Goal: Task Accomplishment & Management: Complete application form

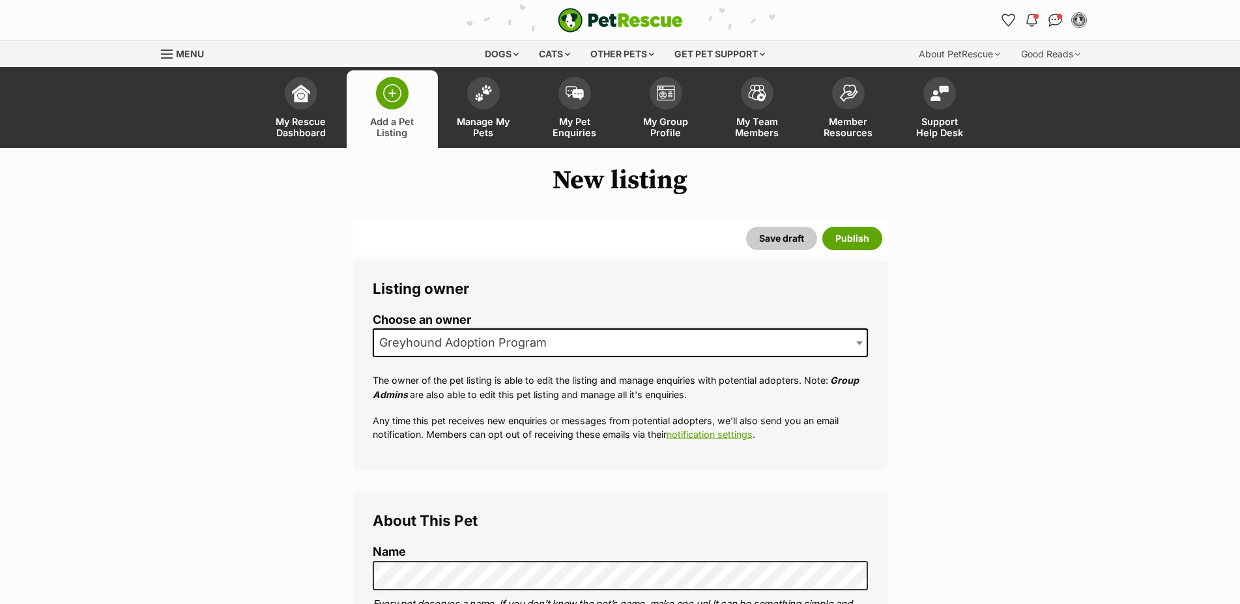
select select
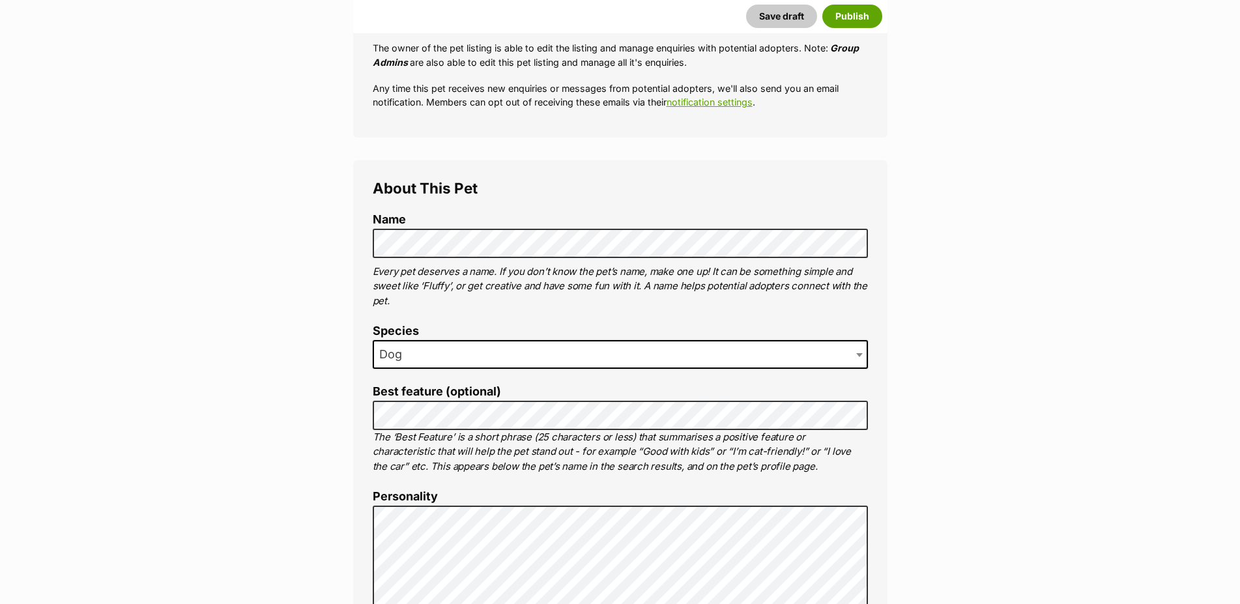
scroll to position [332, 0]
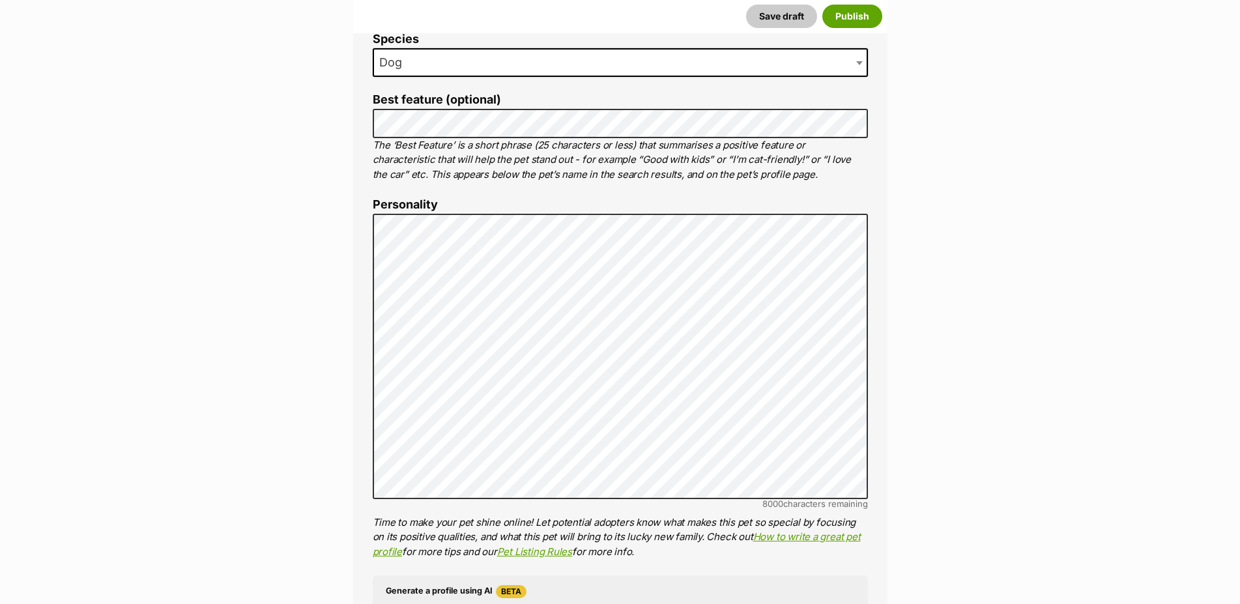
scroll to position [598, 0]
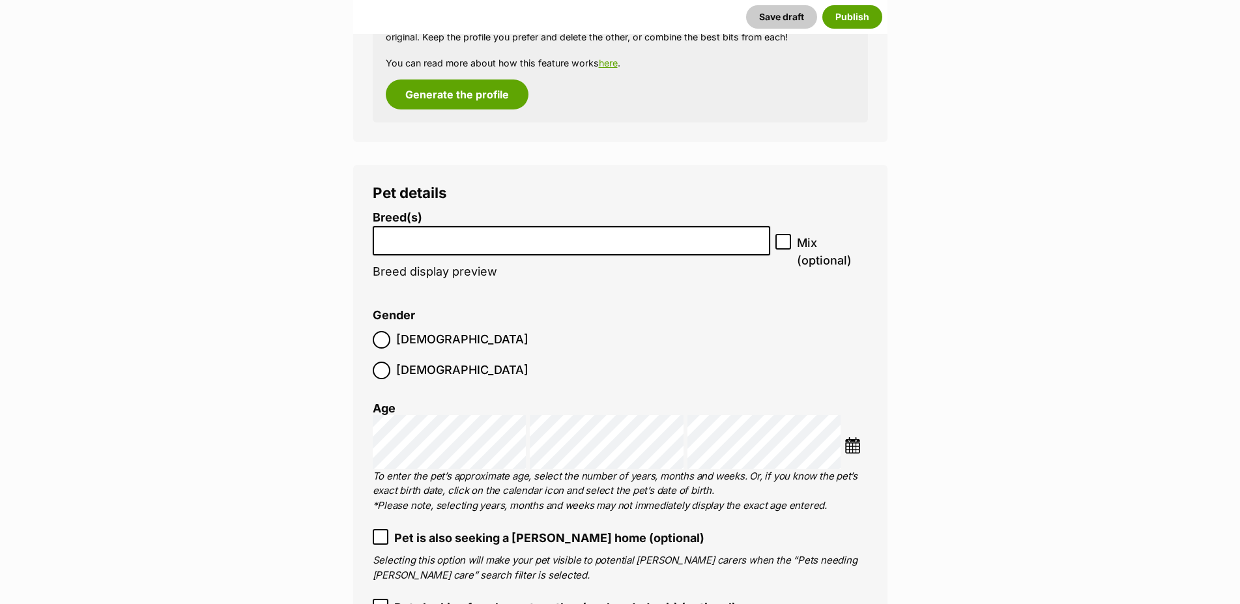
scroll to position [1529, 0]
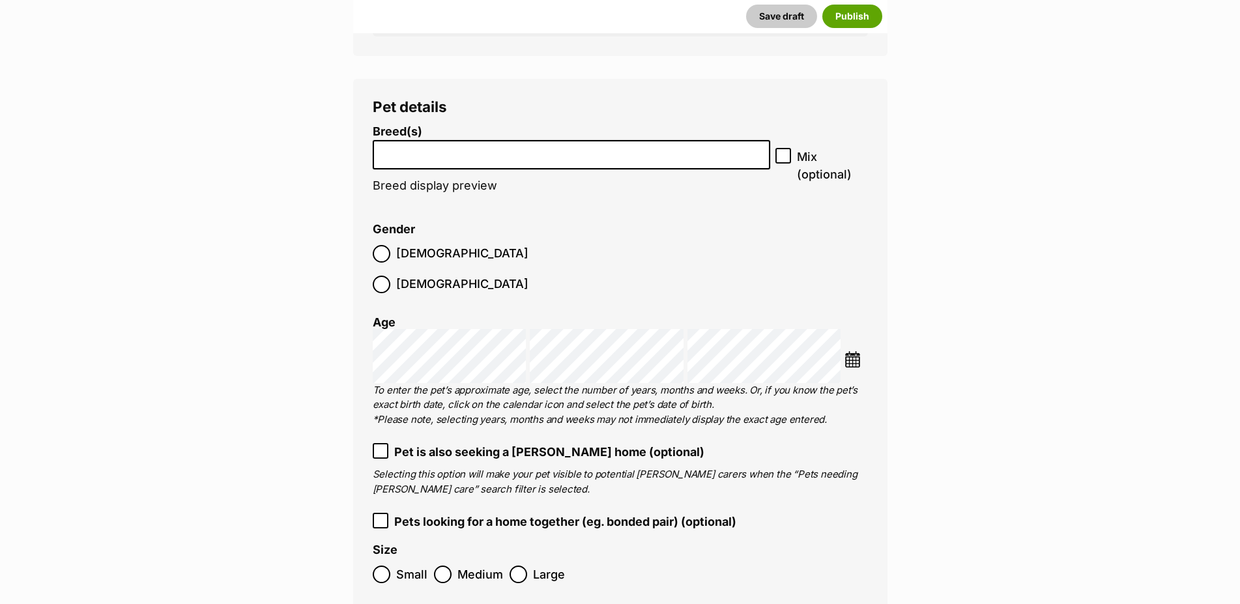
click at [680, 158] on input "search" at bounding box center [571, 152] width 389 height 14
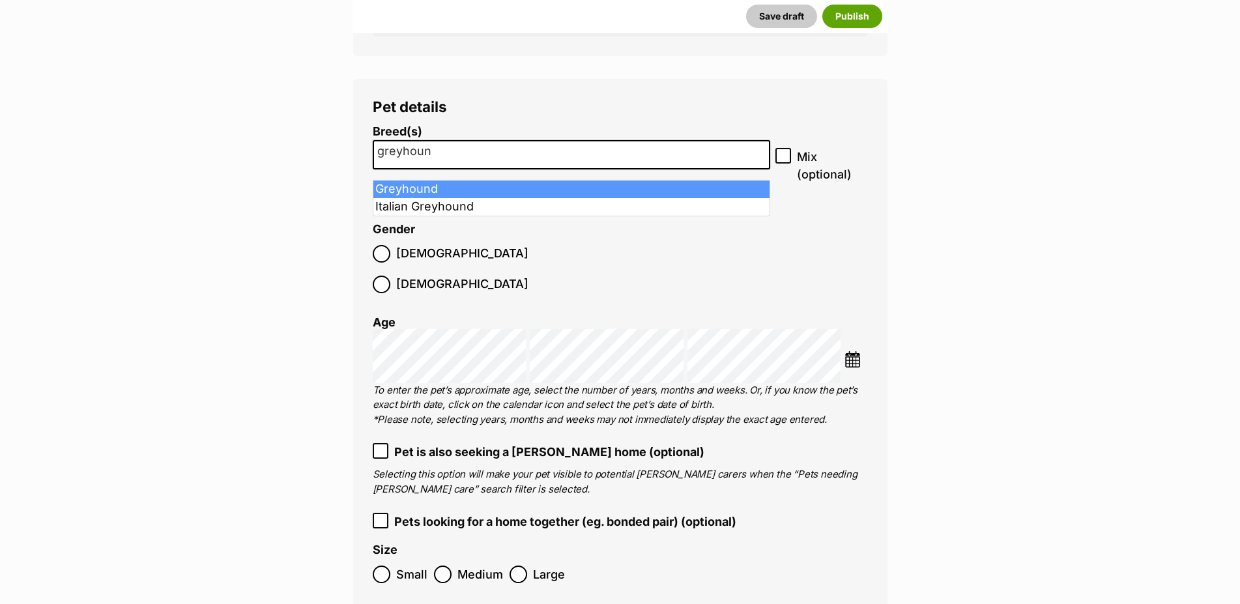
type input "greyhound"
select select "101"
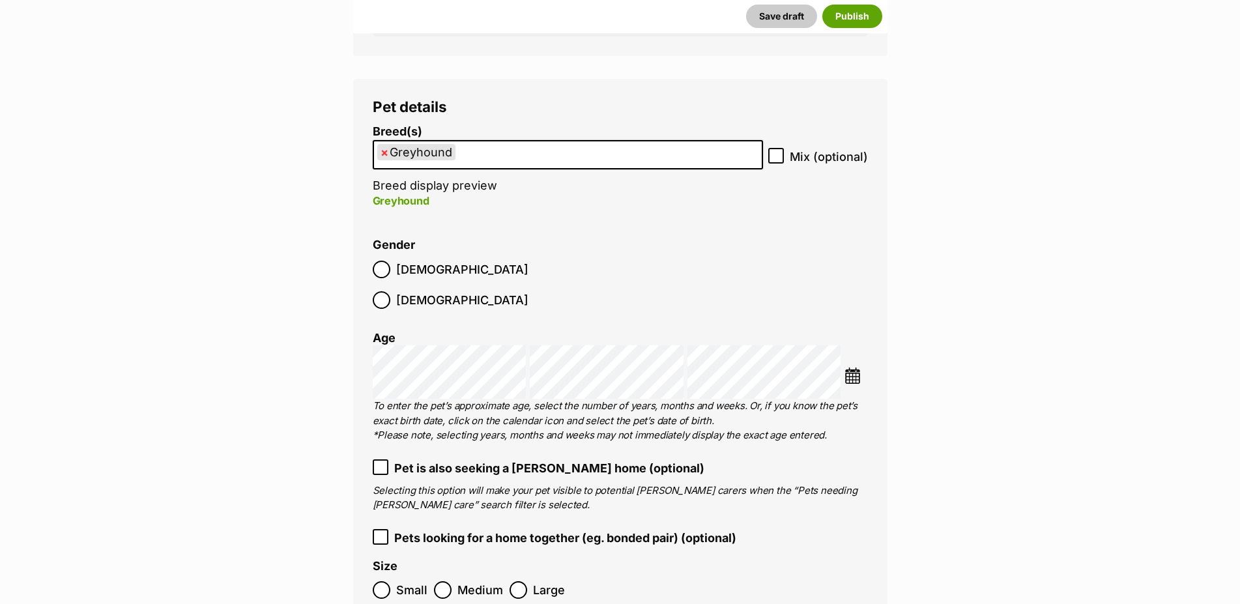
scroll to position [15, 0]
click at [856, 368] on img at bounding box center [853, 376] width 16 height 16
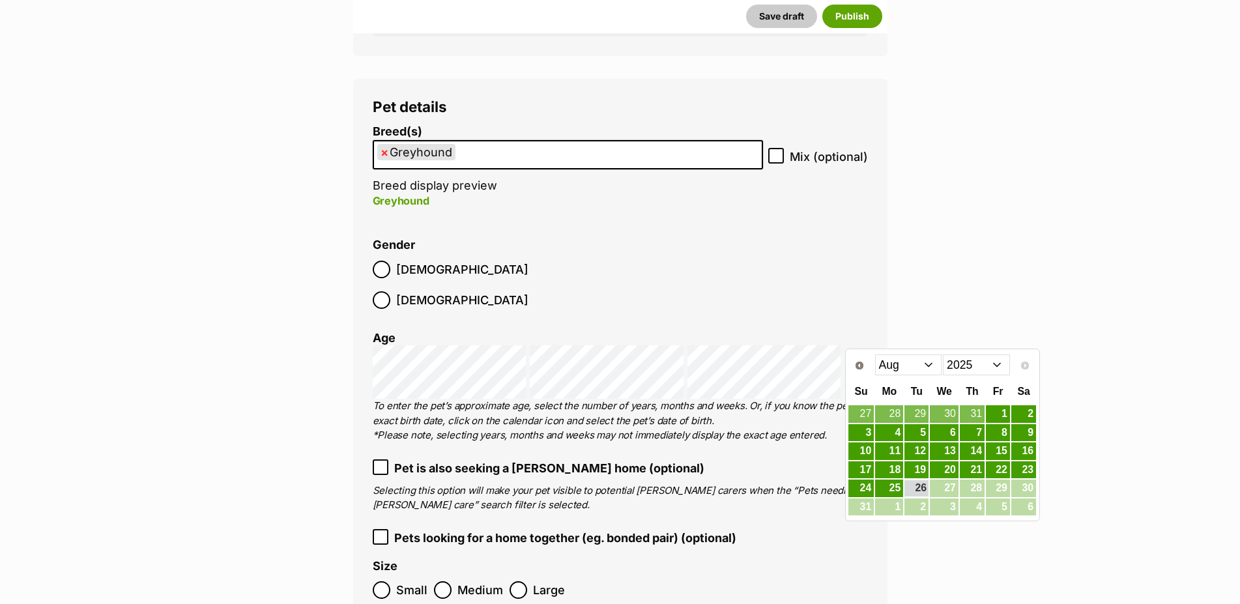
click at [875, 355] on select "Jan Feb Mar Apr May Jun Jul Aug" at bounding box center [908, 365] width 67 height 21
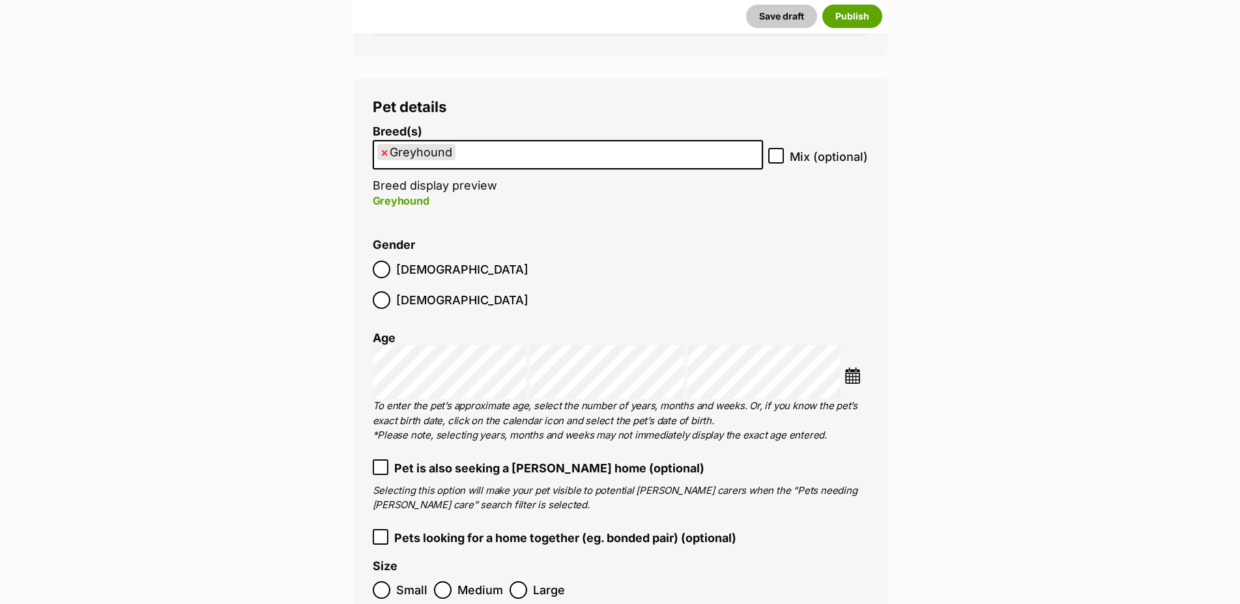
click at [856, 368] on img at bounding box center [853, 376] width 16 height 16
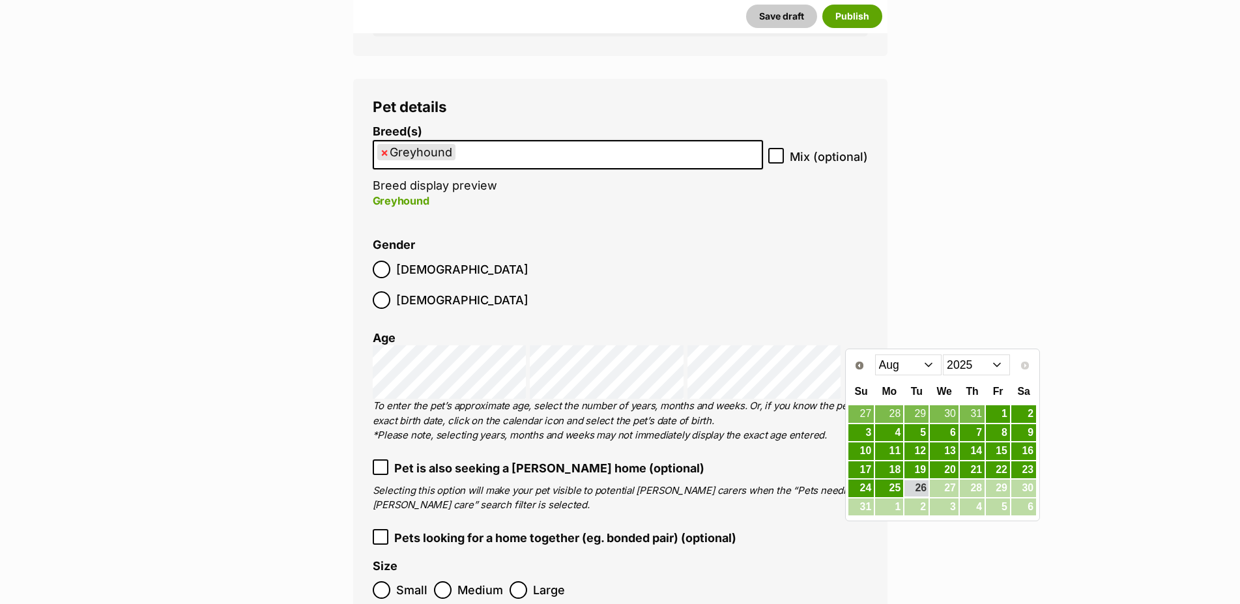
click at [943, 355] on select "2015 2016 2017 2018 2019 2020 2021 2022 2023 2024 2025" at bounding box center [976, 365] width 67 height 21
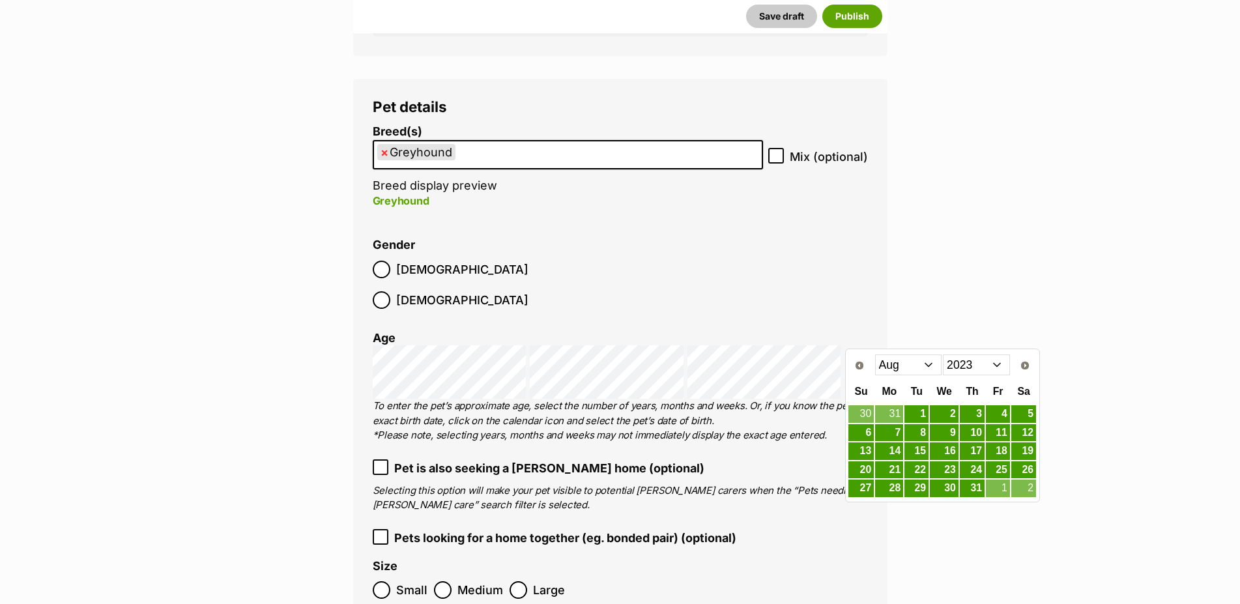
click at [875, 355] on select "Jan Feb Mar Apr May Jun Jul Aug Sep Oct Nov Dec" at bounding box center [908, 365] width 67 height 21
click at [981, 428] on link "9" at bounding box center [972, 433] width 25 height 16
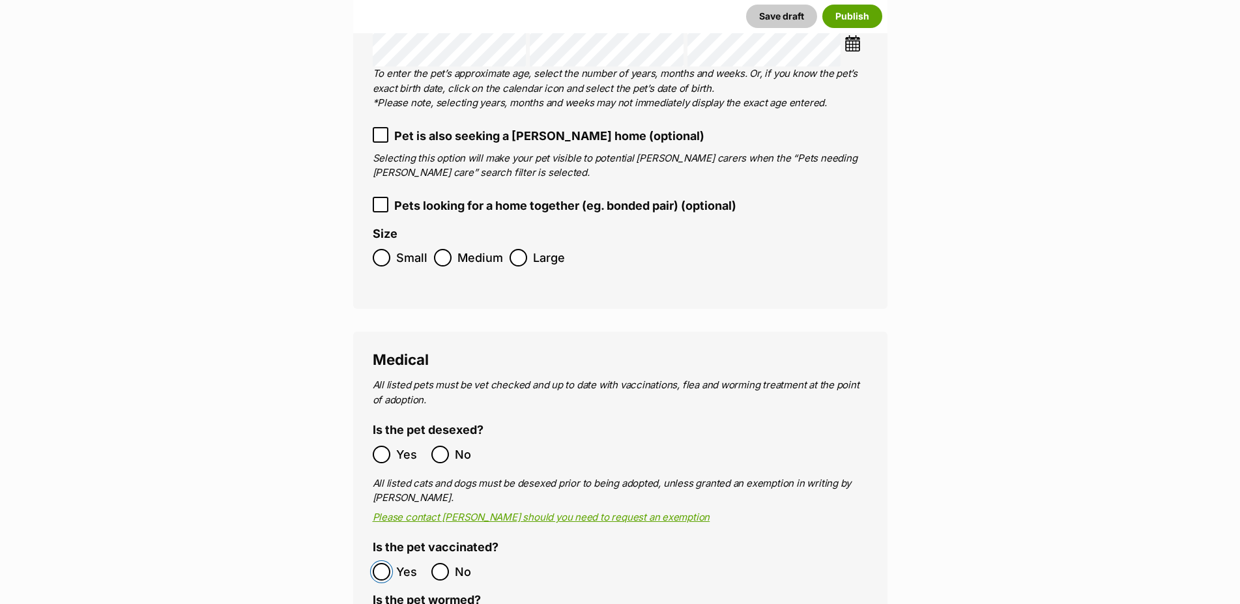
scroll to position [2194, 0]
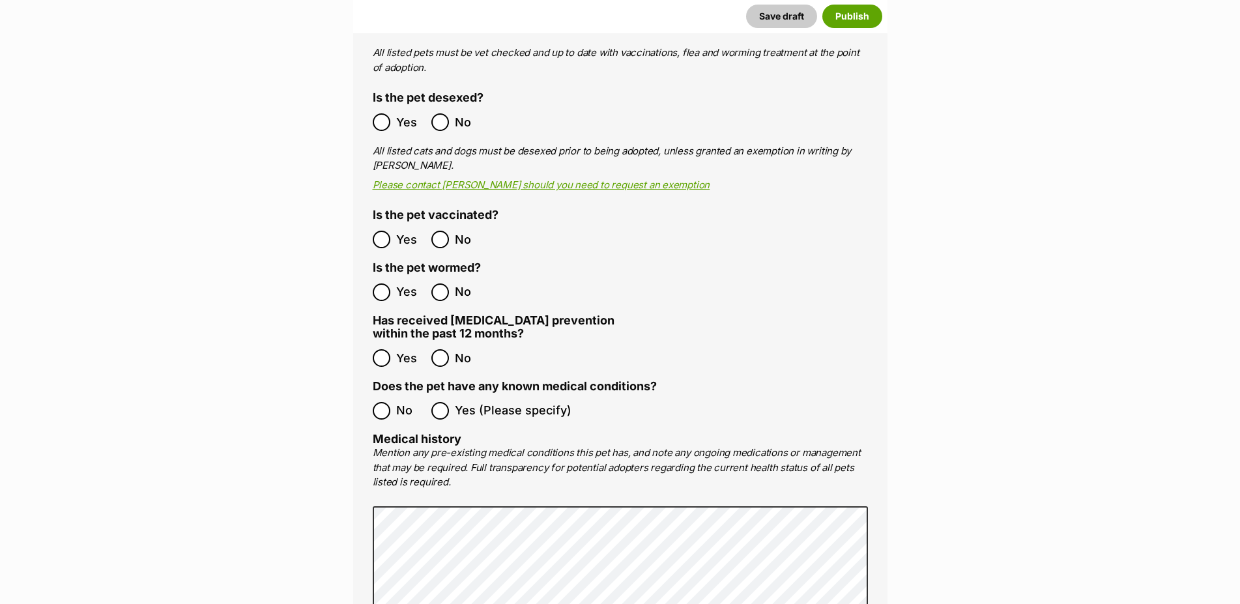
click at [392, 284] on label "Yes" at bounding box center [399, 293] width 52 height 18
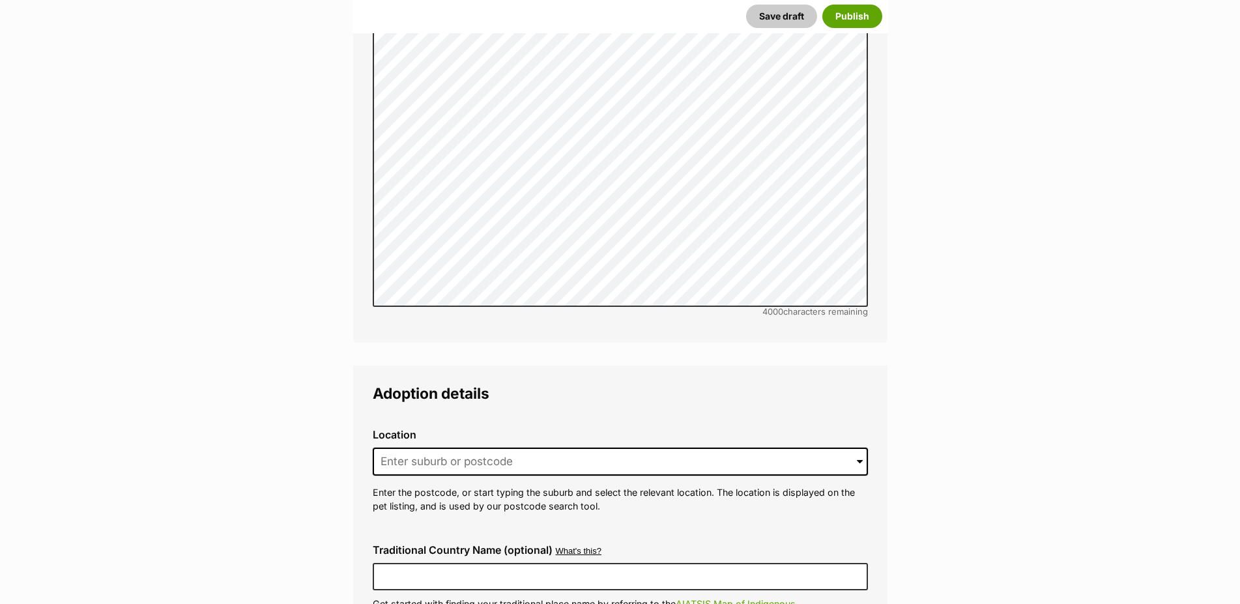
scroll to position [2726, 0]
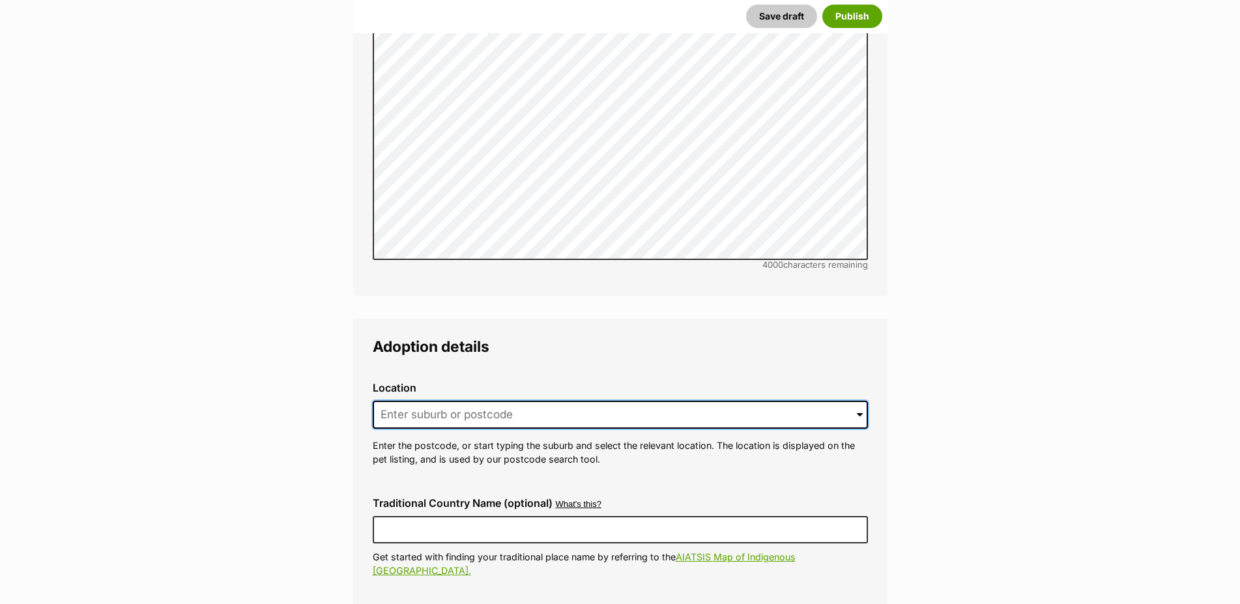
click at [385, 401] on input at bounding box center [620, 415] width 495 height 29
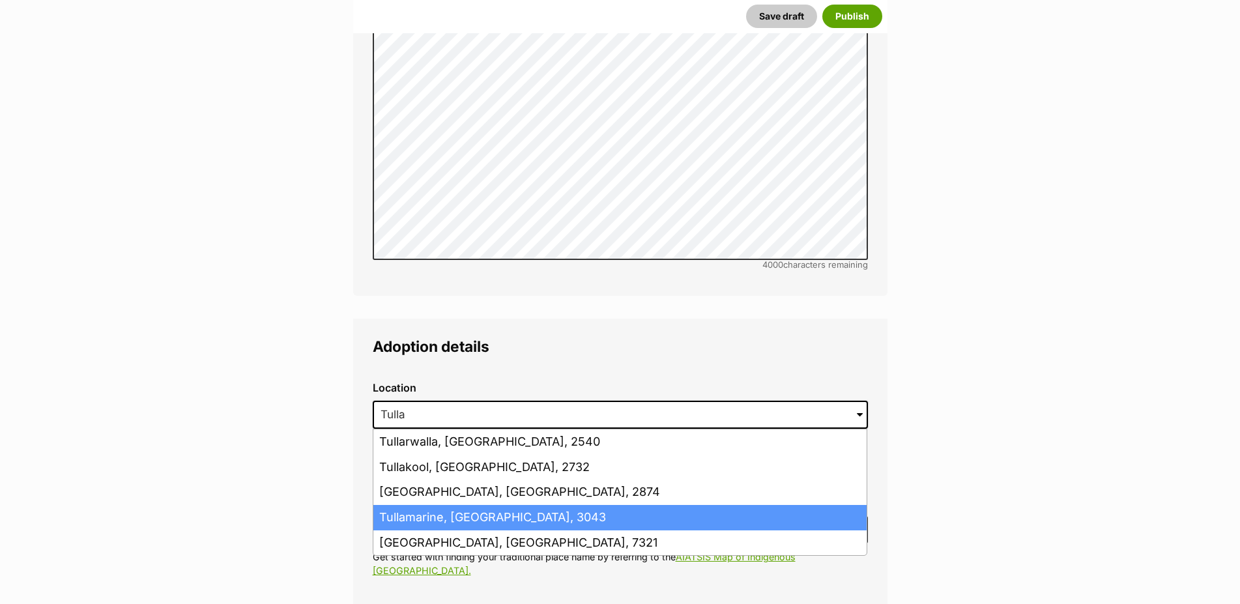
click at [476, 505] on li "Tullamarine, Victoria, 3043" at bounding box center [619, 517] width 493 height 25
type input "Tullamarine, Victoria, 3043"
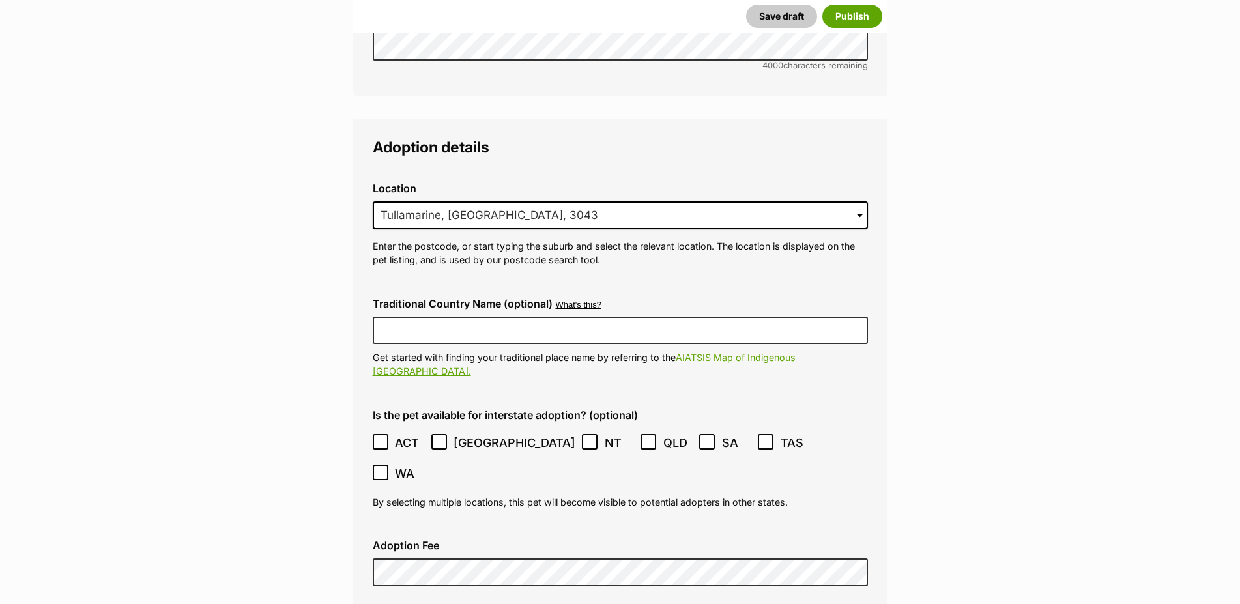
scroll to position [3191, 0]
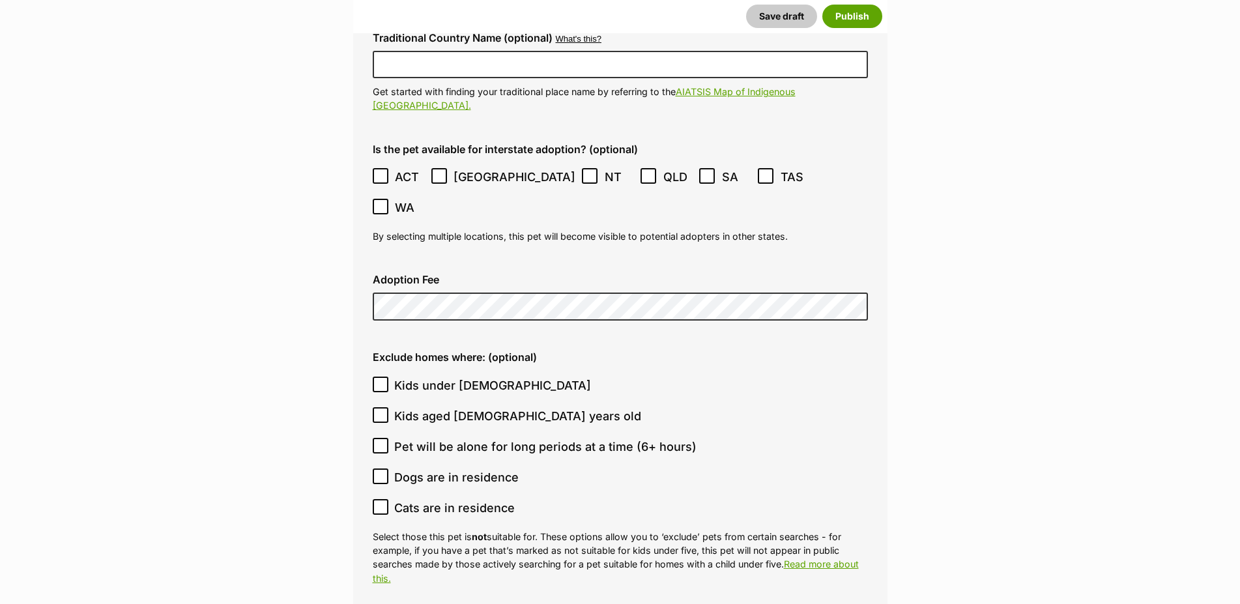
click at [434, 266] on div "Adoption Fee" at bounding box center [620, 297] width 516 height 68
click at [382, 380] on icon at bounding box center [380, 384] width 9 height 9
click at [382, 377] on input "Kids under 5 years old" at bounding box center [381, 385] width 16 height 16
checkbox input "true"
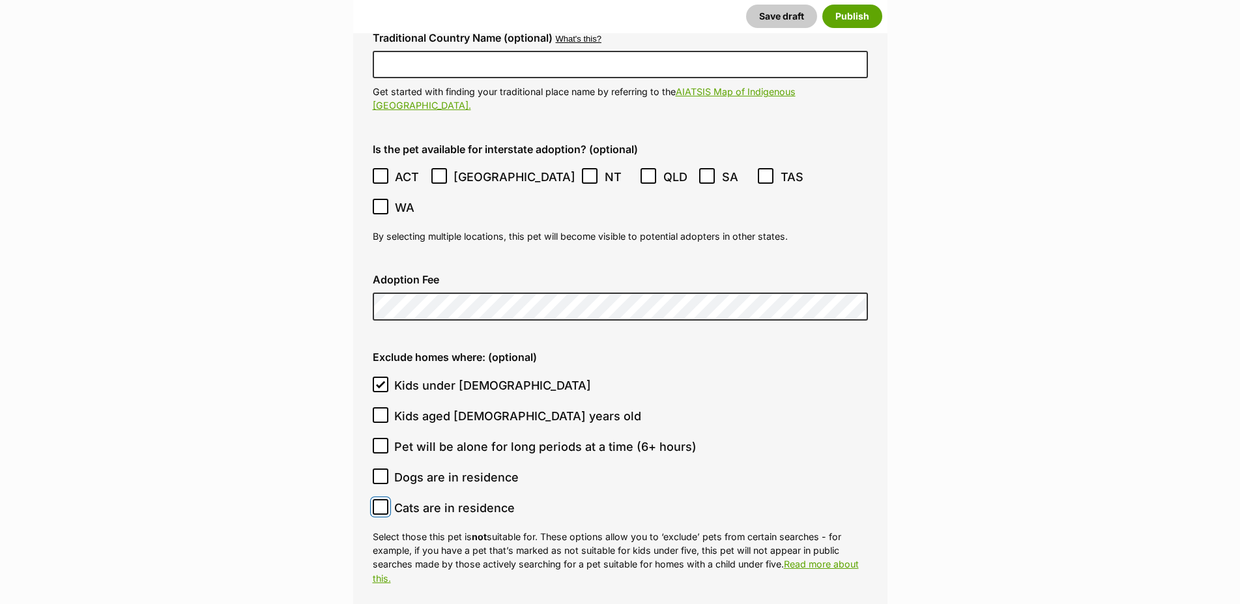
click at [384, 499] on input "Cats are in residence" at bounding box center [381, 507] width 16 height 16
checkbox input "true"
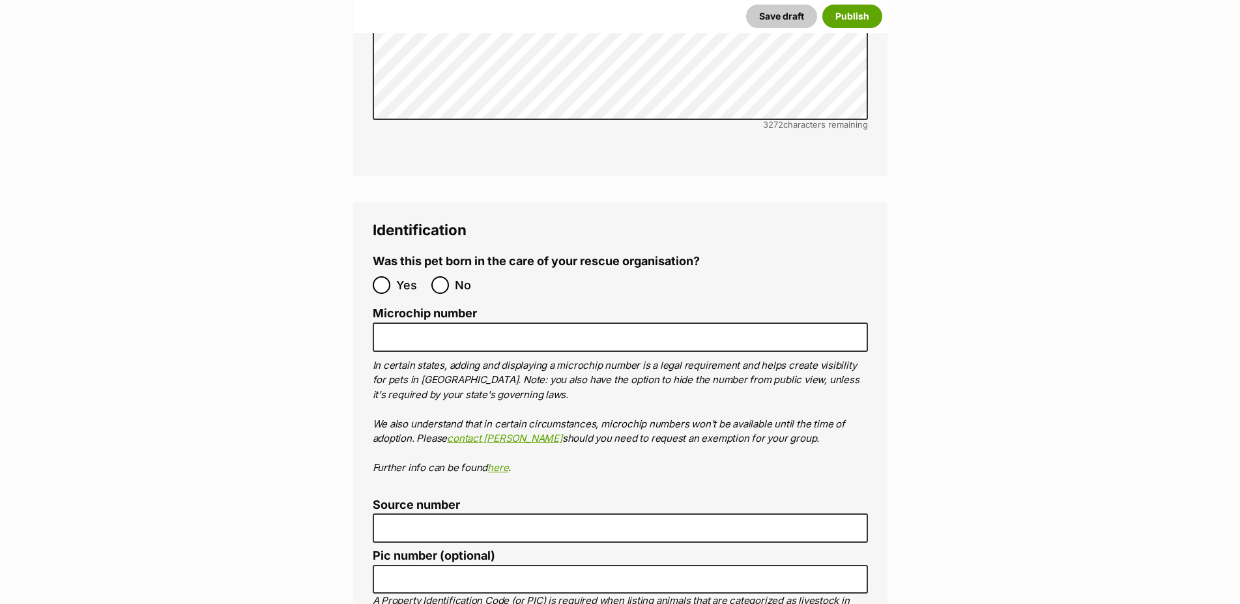
scroll to position [4122, 0]
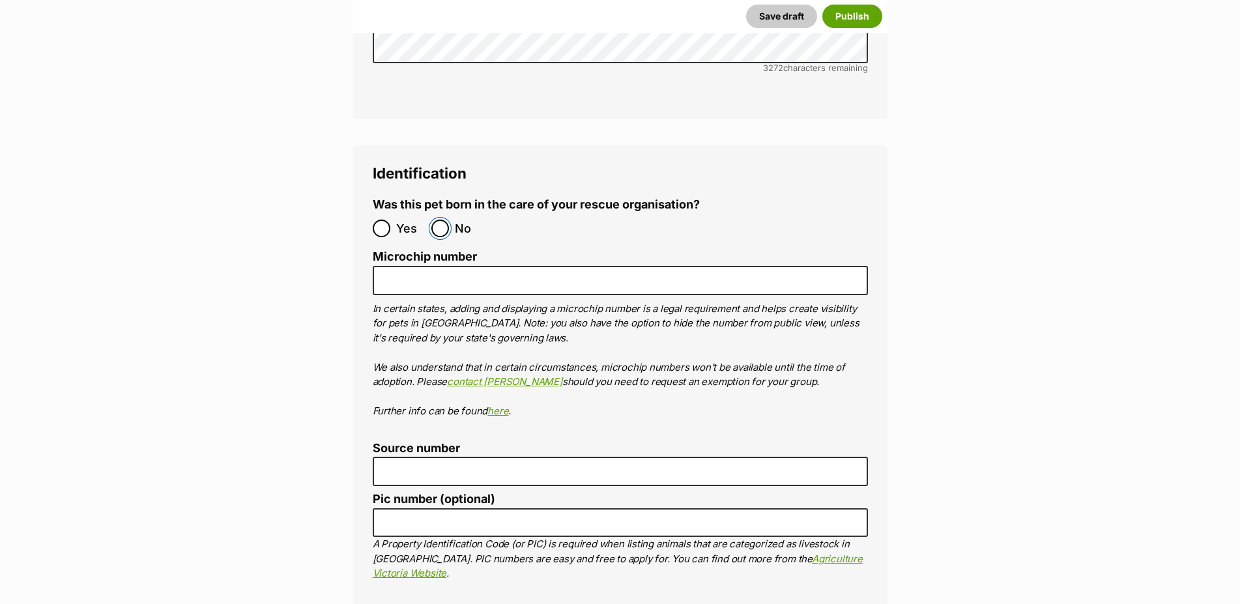
click at [447, 220] on input "No" at bounding box center [440, 229] width 18 height 18
radio input "true"
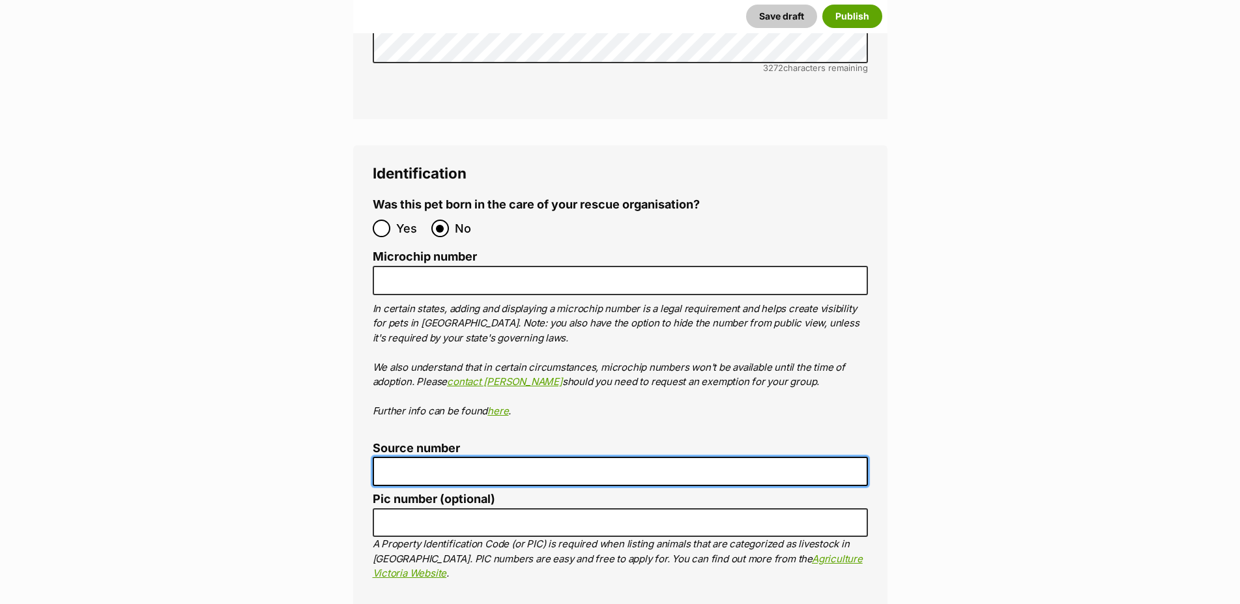
click at [420, 457] on input "Source number" at bounding box center [620, 471] width 495 height 29
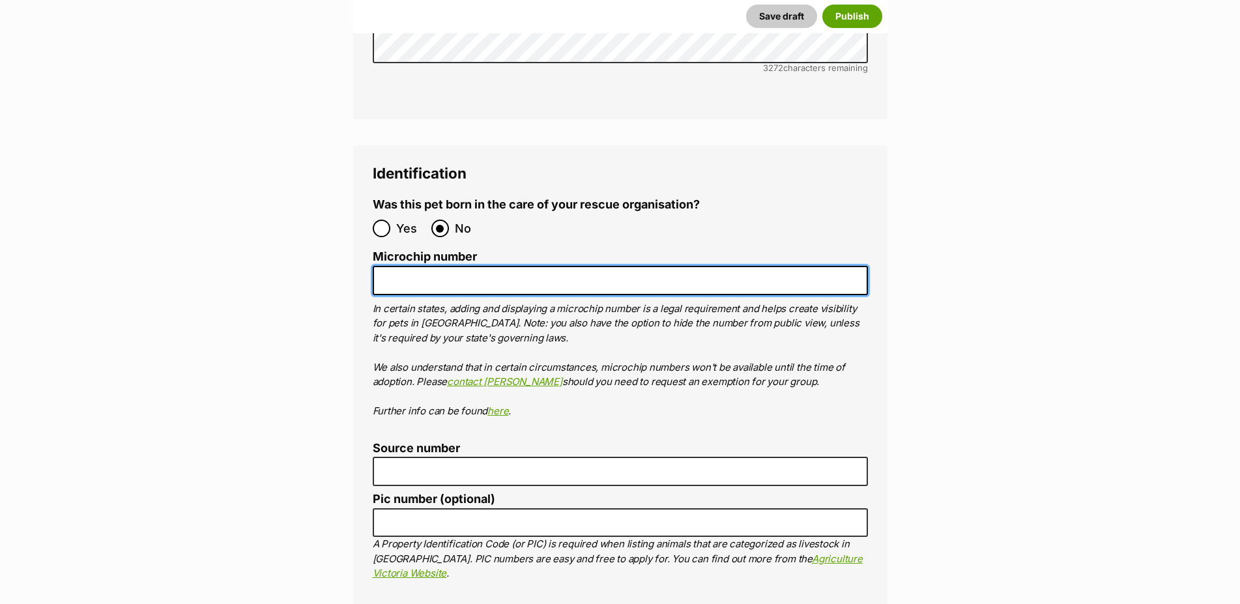
click at [451, 266] on input "Microchip number" at bounding box center [620, 280] width 495 height 29
paste input "956000012957644"
type input "956000012957644"
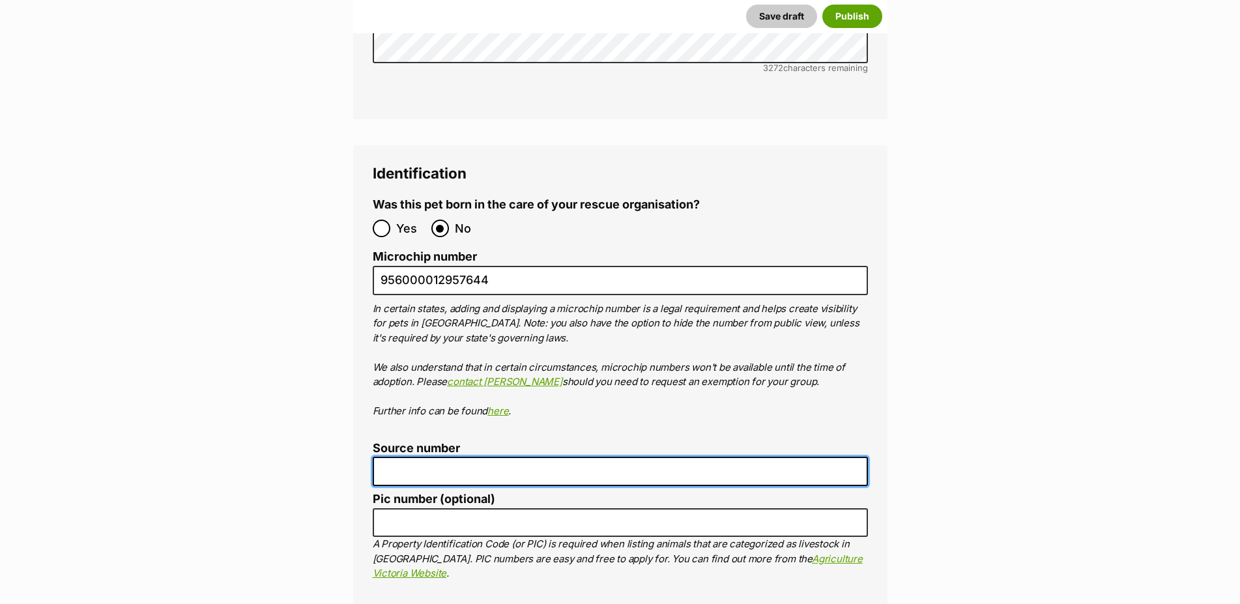
click at [450, 457] on input "Source number" at bounding box center [620, 471] width 495 height 29
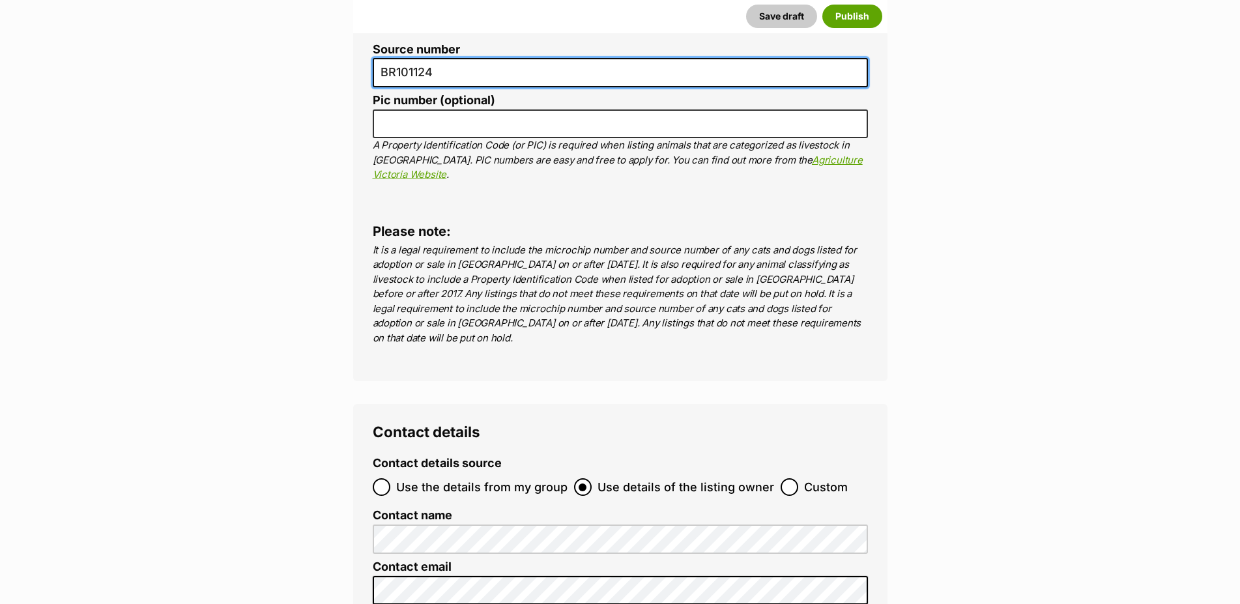
type input "BR101124"
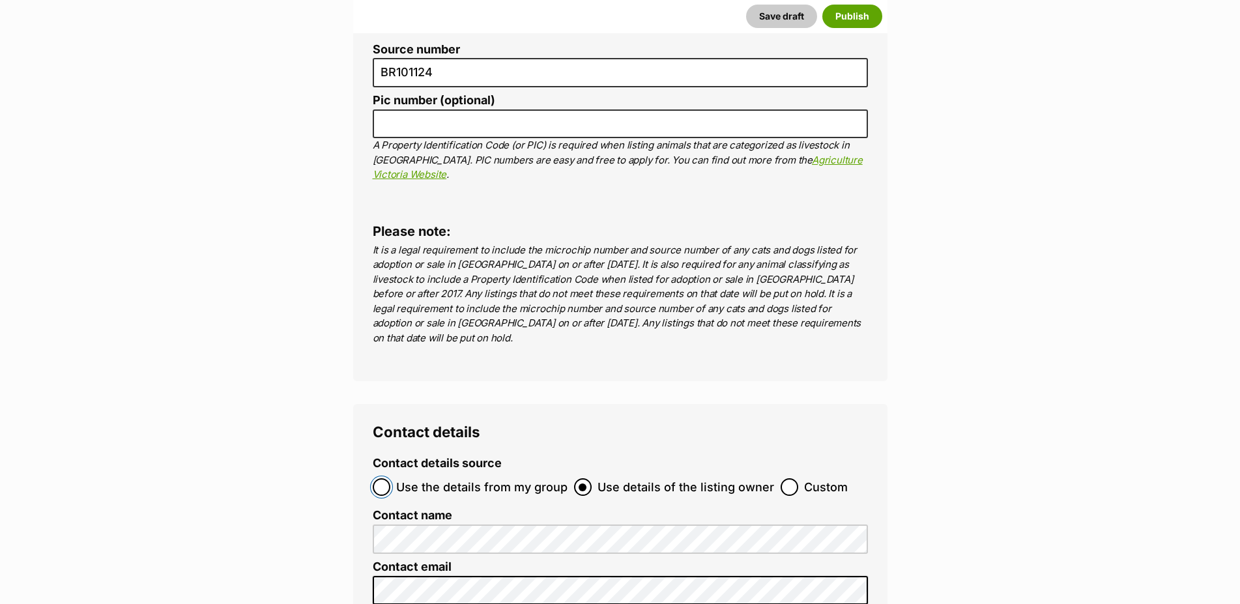
click at [384, 478] on input "Use the details from my group" at bounding box center [382, 487] width 18 height 18
radio input "true"
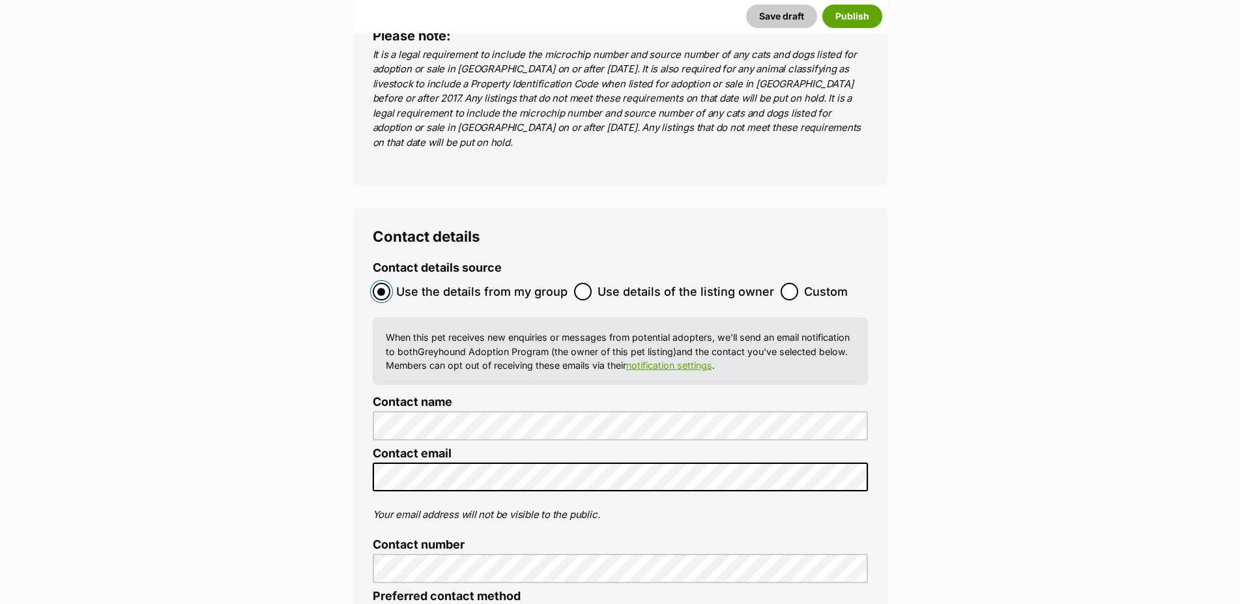
scroll to position [4920, 0]
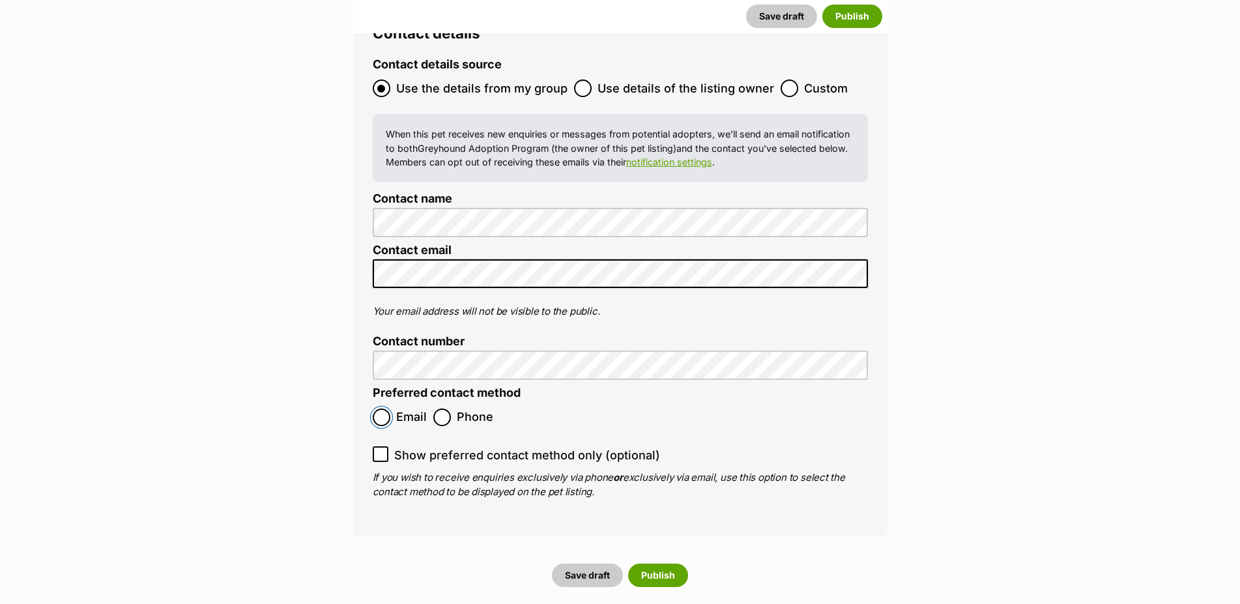
drag, startPoint x: 383, startPoint y: 330, endPoint x: 681, endPoint y: 437, distance: 316.2
click at [384, 409] on input "Email" at bounding box center [382, 418] width 18 height 18
radio input "true"
click at [639, 564] on button "Publish" at bounding box center [658, 575] width 60 height 23
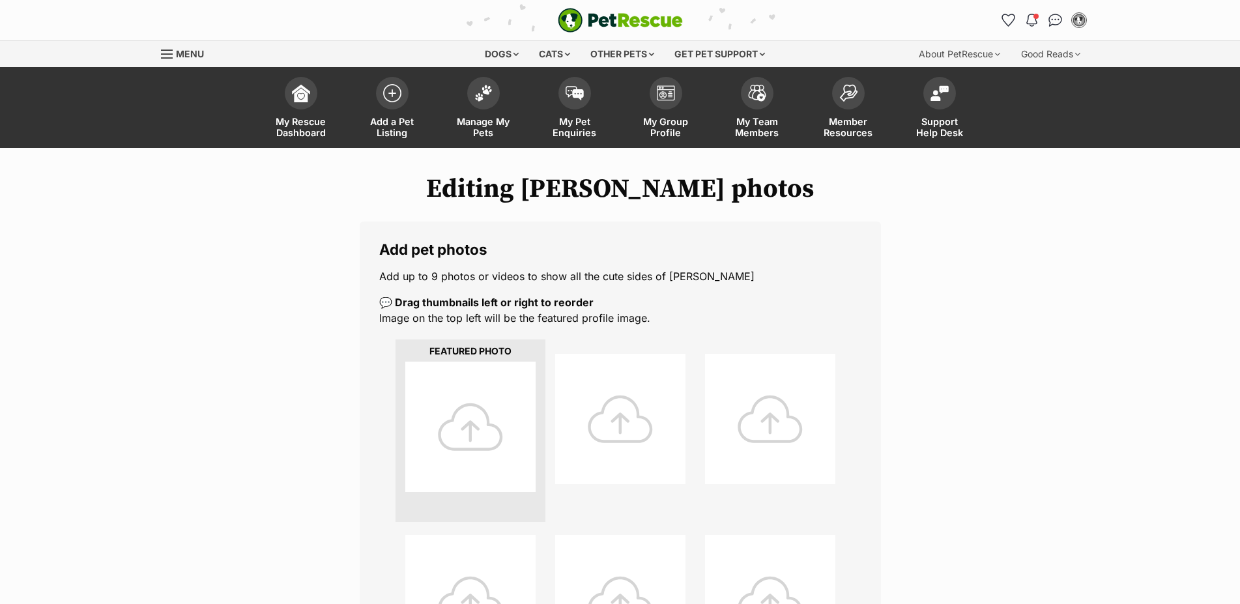
click at [461, 412] on div at bounding box center [470, 427] width 130 height 130
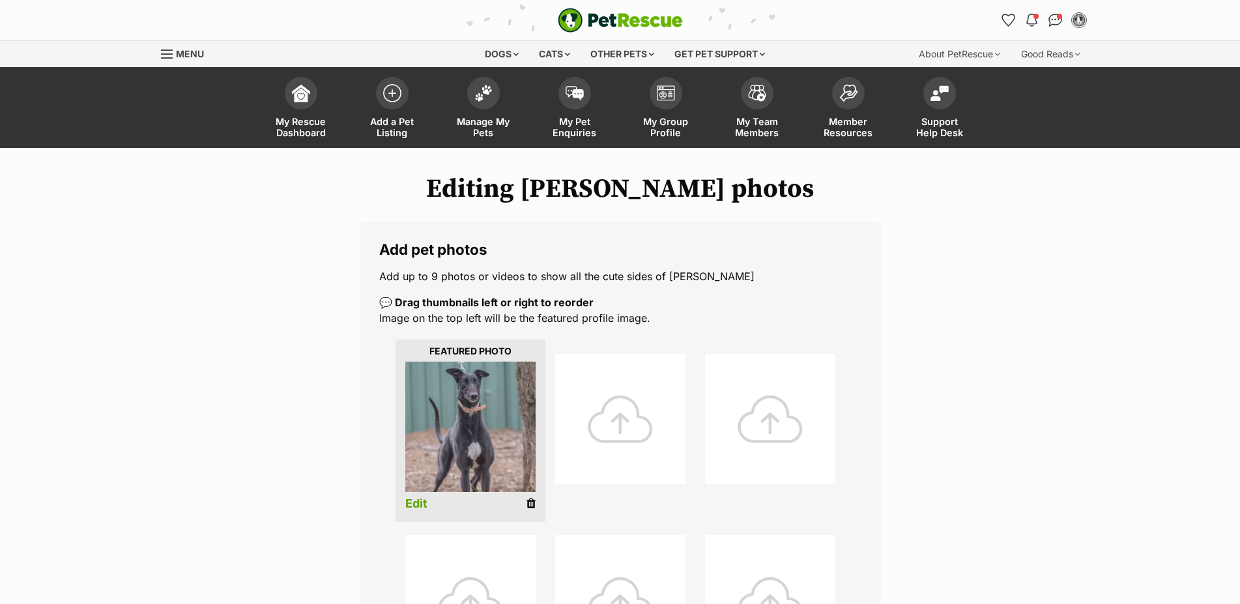
click at [217, 422] on div "Editing Louie's photos Add pet photos Add up to 9 photos or videos to show all …" at bounding box center [620, 590] width 958 height 833
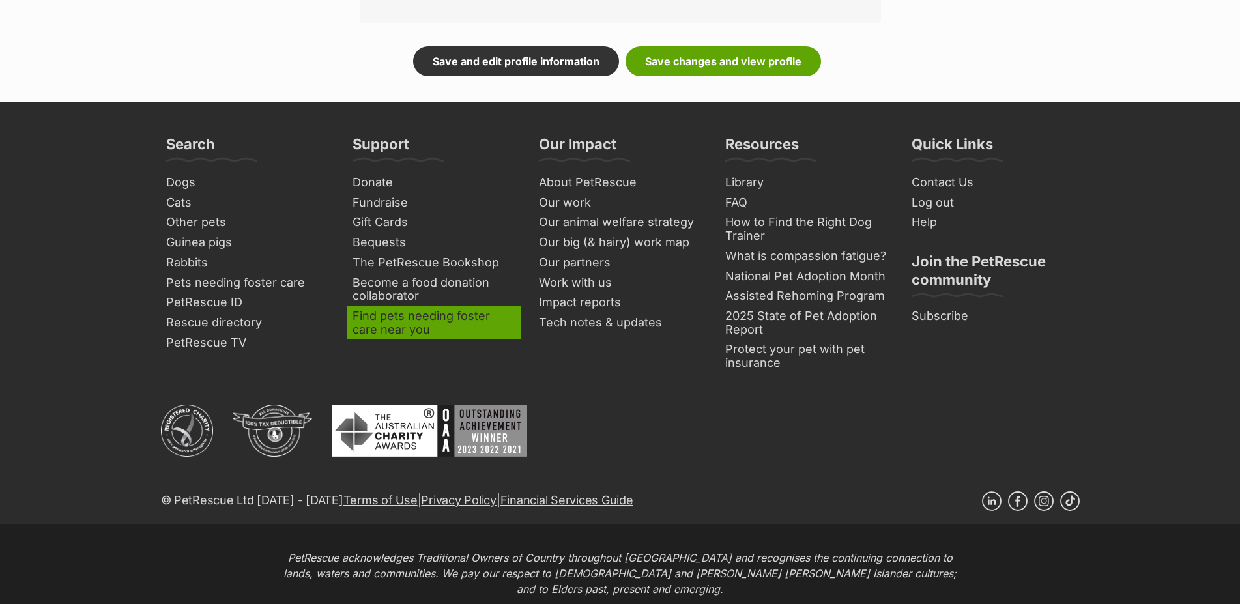
scroll to position [598, 0]
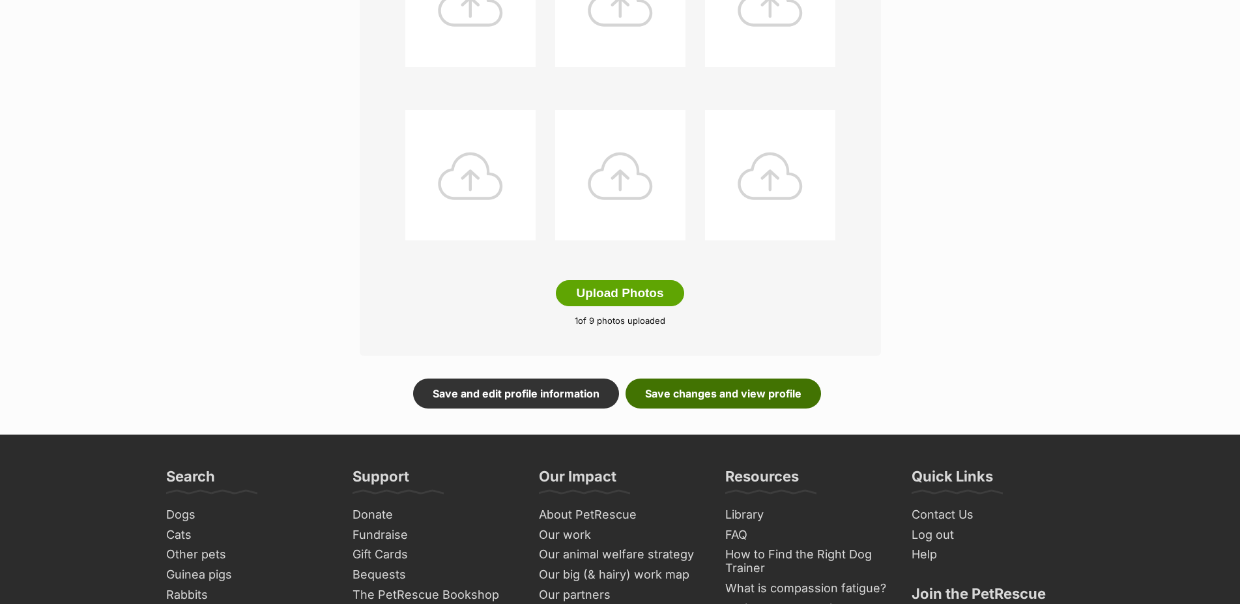
click at [667, 406] on link "Save changes and view profile" at bounding box center [724, 394] width 196 height 30
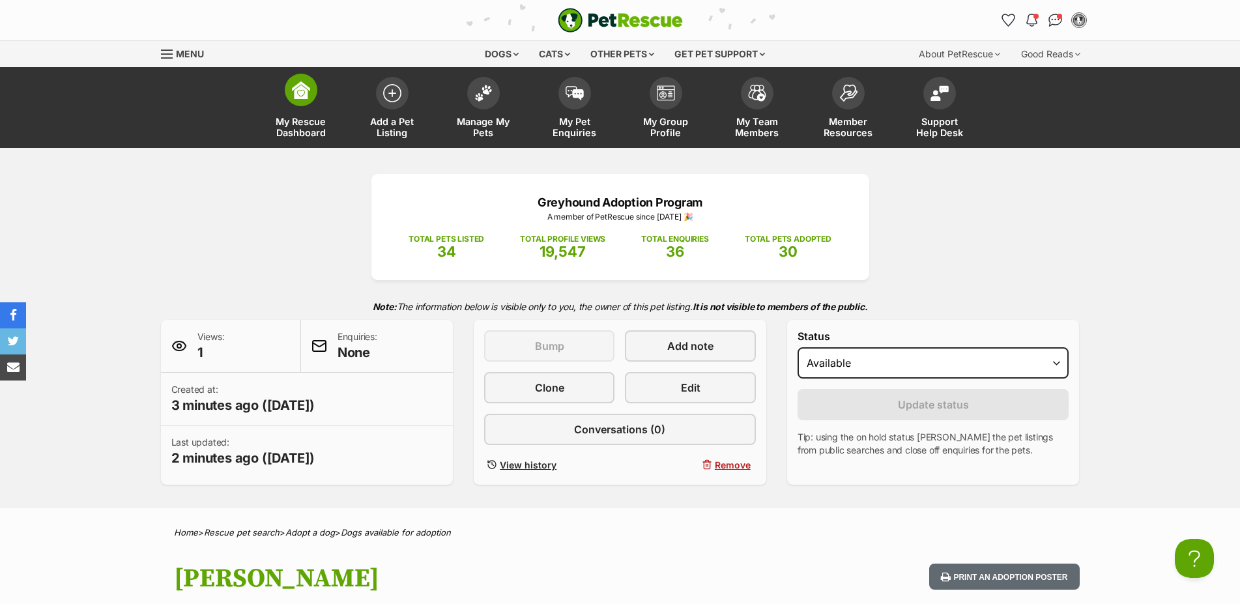
click at [288, 99] on span at bounding box center [301, 90] width 33 height 33
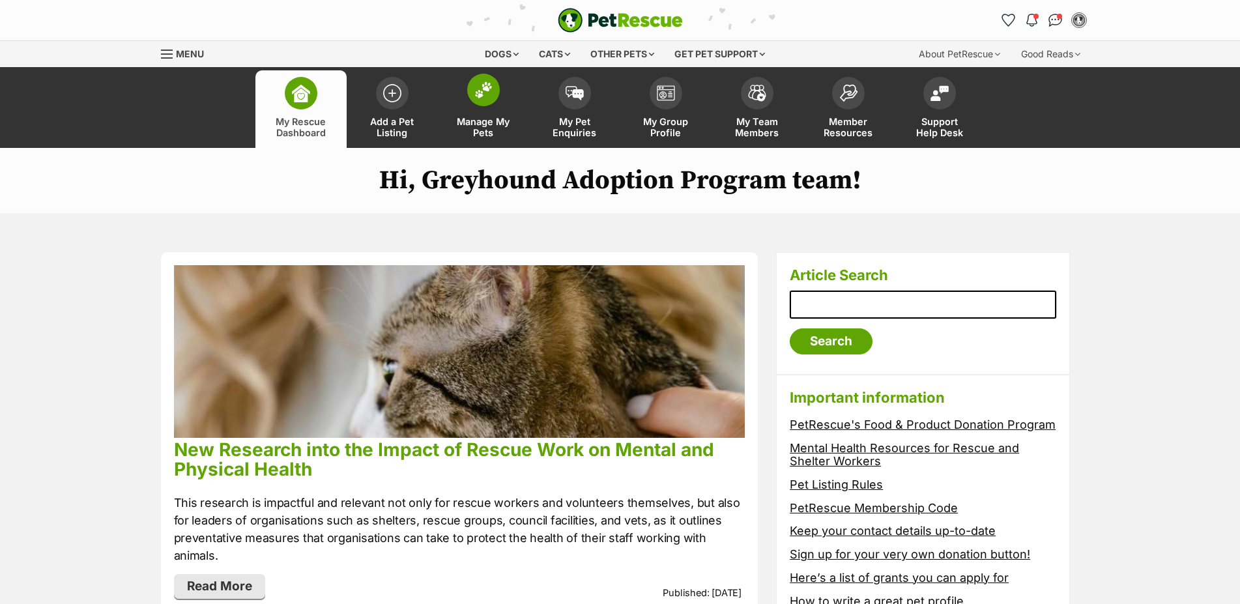
click at [488, 96] on img at bounding box center [483, 89] width 18 height 17
